Goal: Task Accomplishment & Management: Complete application form

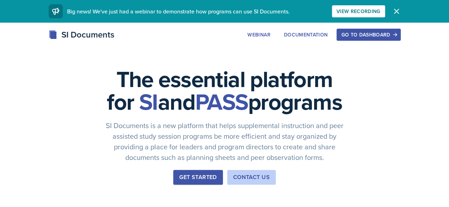
click at [392, 38] on div "Go to Dashboard" at bounding box center [368, 35] width 55 height 6
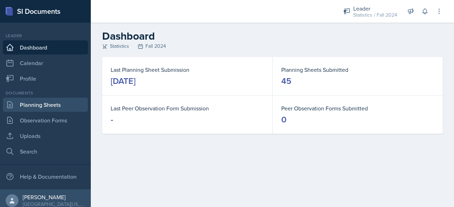
click at [48, 105] on link "Planning Sheets" at bounding box center [45, 105] width 85 height 14
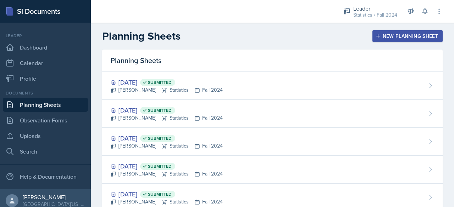
click at [377, 30] on button "New Planning Sheet" at bounding box center [407, 36] width 70 height 12
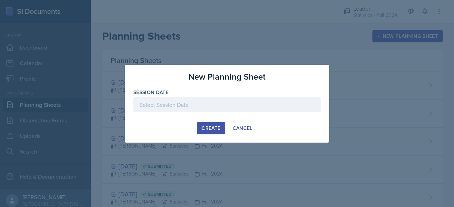
click at [210, 111] on div at bounding box center [226, 105] width 187 height 15
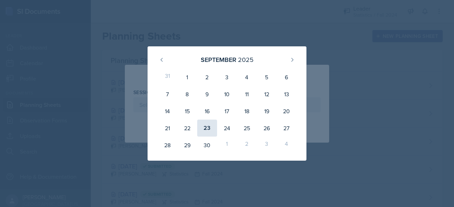
click at [200, 126] on div "23" at bounding box center [207, 128] width 20 height 17
type input "[DATE]"
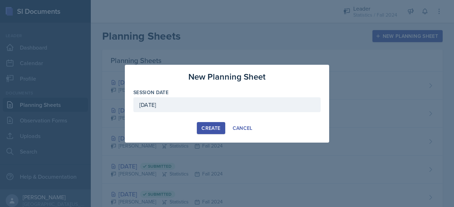
click at [207, 128] on div "Create" at bounding box center [210, 129] width 19 height 6
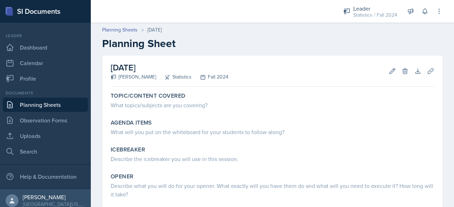
click at [142, 87] on div "[DATE] [PERSON_NAME] Statistics Fall 2024 Edit Delete Download Uploads Autosavi…" at bounding box center [272, 175] width 340 height 239
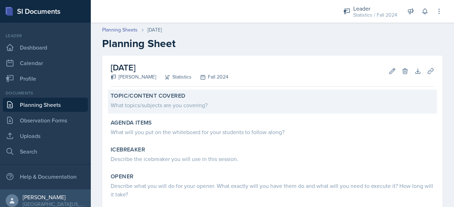
click at [158, 97] on label "Topic/Content Covered" at bounding box center [148, 96] width 74 height 7
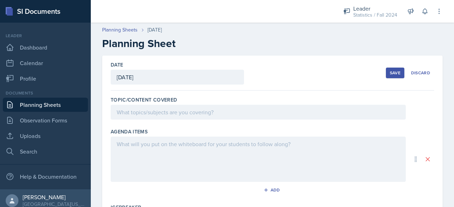
click at [174, 112] on div at bounding box center [258, 112] width 295 height 15
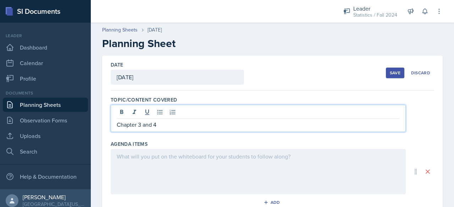
click at [193, 161] on div at bounding box center [258, 171] width 295 height 45
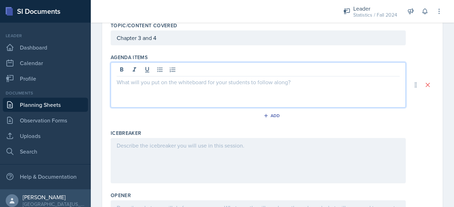
scroll to position [75, 0]
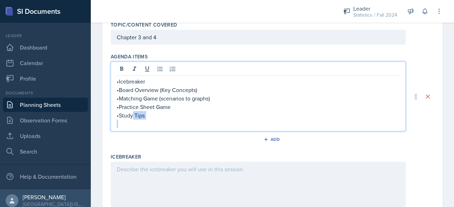
drag, startPoint x: 132, startPoint y: 111, endPoint x: 149, endPoint y: 132, distance: 27.7
click at [149, 132] on div "Agenda items •Icebreaker •Board Overview (Key Concepts) •Matching Game (scenari…" at bounding box center [272, 100] width 323 height 100
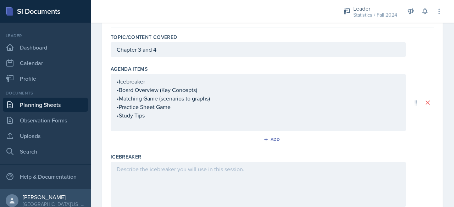
click at [149, 132] on div "Agenda items •Icebreaker •Board Overview (Key Concepts) •Matching Game (scenari…" at bounding box center [272, 107] width 323 height 88
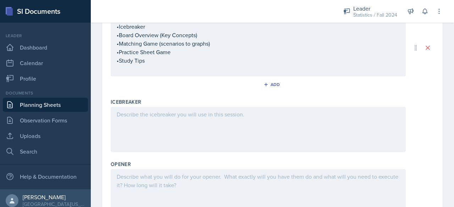
scroll to position [122, 0]
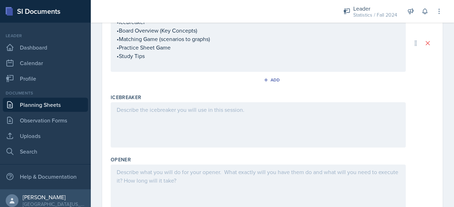
click at [148, 154] on div "Opener" at bounding box center [272, 185] width 323 height 62
click at [145, 144] on div at bounding box center [258, 124] width 295 height 45
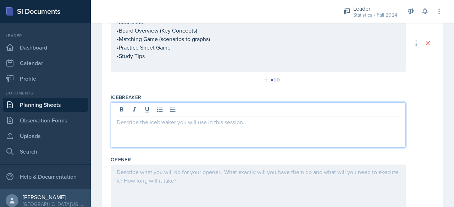
scroll to position [135, 0]
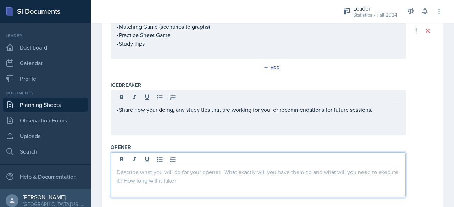
click at [179, 159] on div at bounding box center [258, 174] width 295 height 45
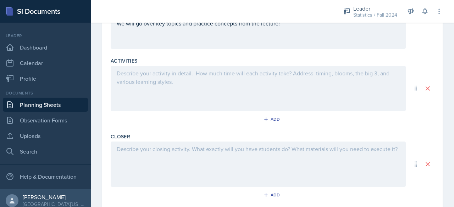
click at [199, 164] on div at bounding box center [258, 164] width 295 height 45
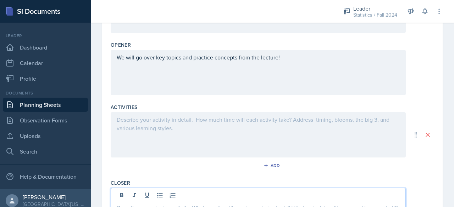
click at [185, 131] on div at bounding box center [258, 134] width 295 height 45
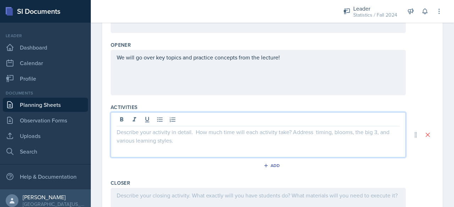
scroll to position [250, 0]
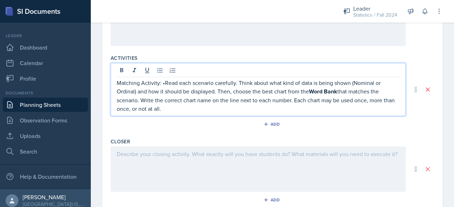
click at [222, 171] on div at bounding box center [258, 169] width 295 height 45
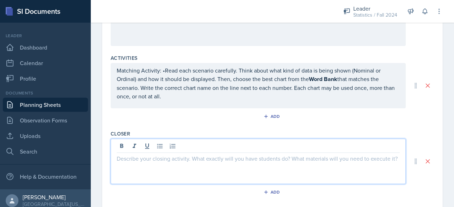
scroll to position [299, 0]
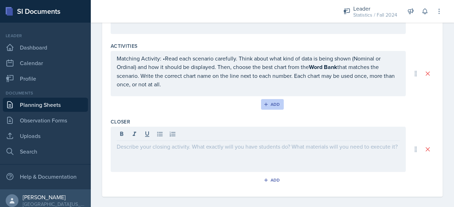
click at [272, 105] on div "Add" at bounding box center [272, 105] width 15 height 6
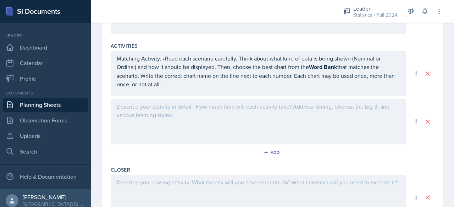
click at [199, 112] on div at bounding box center [258, 121] width 295 height 45
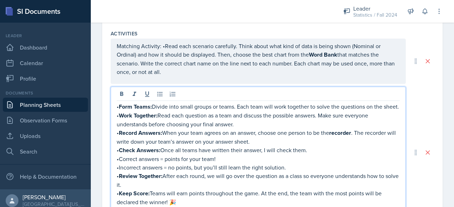
scroll to position [318, 0]
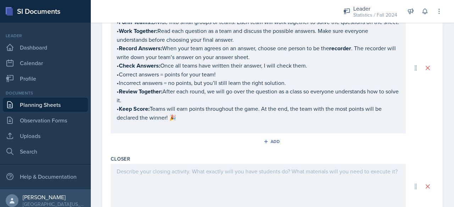
click at [207, 153] on div "Activities Matching Activity: •Read each scenario carefully. Think about what k…" at bounding box center [272, 48] width 323 height 210
click at [198, 182] on div at bounding box center [258, 186] width 295 height 45
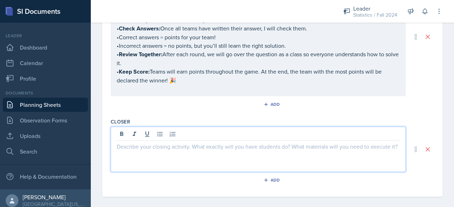
scroll to position [433, 0]
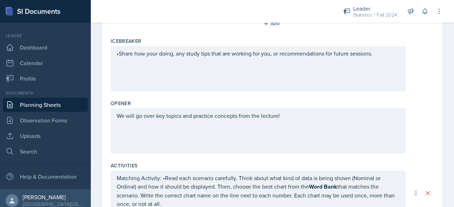
click at [426, 115] on div "We will go over key topics and practice concepts from the lecture!" at bounding box center [272, 131] width 323 height 45
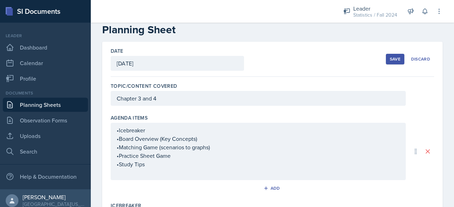
scroll to position [0, 0]
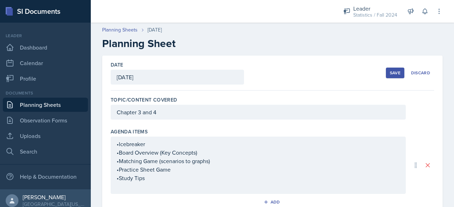
click at [389, 78] on button "Save" at bounding box center [395, 73] width 18 height 11
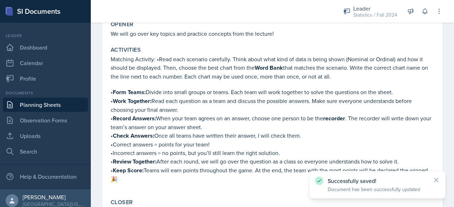
scroll to position [253, 0]
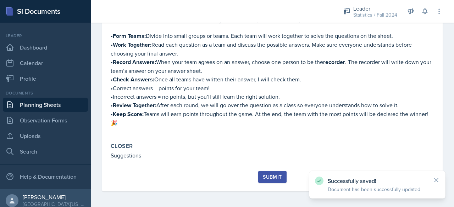
click at [269, 180] on button "Submit" at bounding box center [272, 177] width 28 height 12
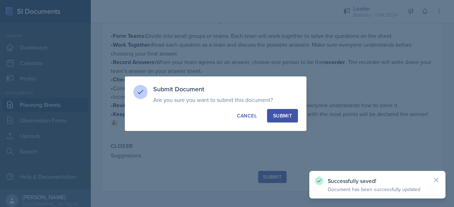
click at [287, 113] on div "Submit" at bounding box center [282, 115] width 19 height 7
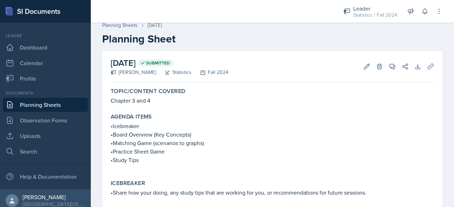
scroll to position [0, 0]
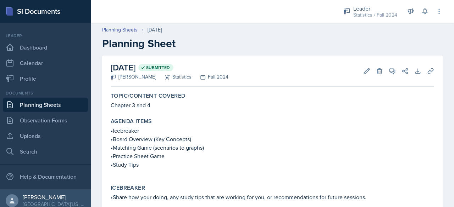
click at [51, 102] on link "Planning Sheets" at bounding box center [45, 105] width 85 height 14
